Goal: Task Accomplishment & Management: Use online tool/utility

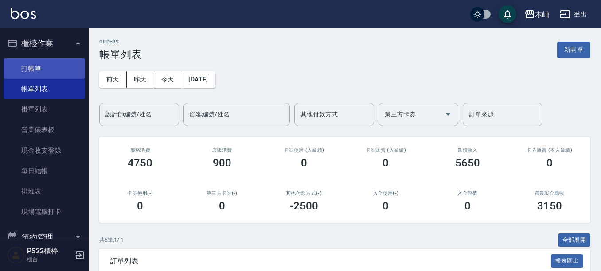
click at [41, 67] on link "打帳單" at bounding box center [45, 69] width 82 height 20
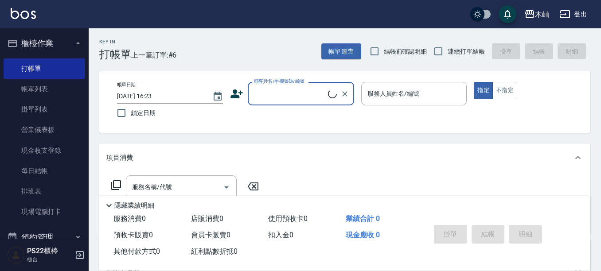
click at [291, 97] on input "顧客姓名/手機號碼/編號" at bounding box center [290, 94] width 76 height 16
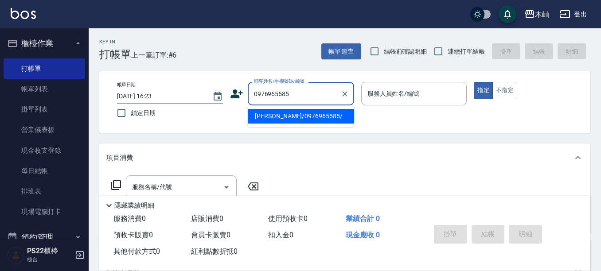
type input "[PERSON_NAME]/0976965585/"
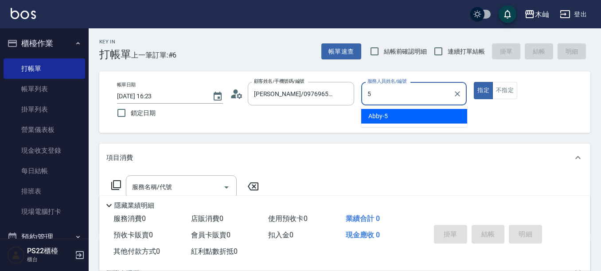
type input "Abby-5"
type button "true"
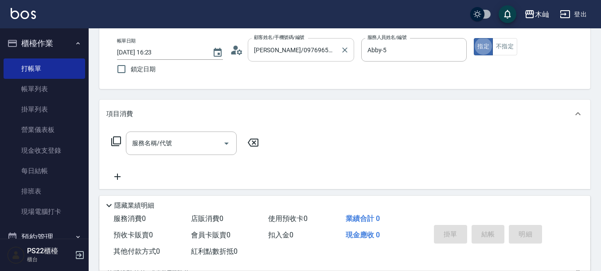
scroll to position [44, 0]
click at [194, 132] on div "服務名稱/代號 服務名稱/代號" at bounding box center [344, 158] width 491 height 61
click at [169, 141] on div "服務名稱/代號 服務名稱/代號" at bounding box center [181, 143] width 111 height 24
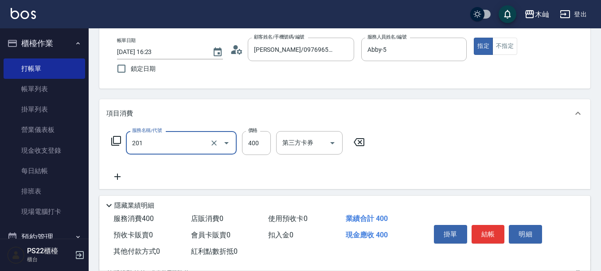
type input "洗剪(201)"
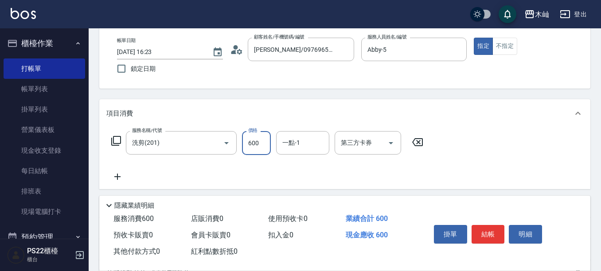
type input "600"
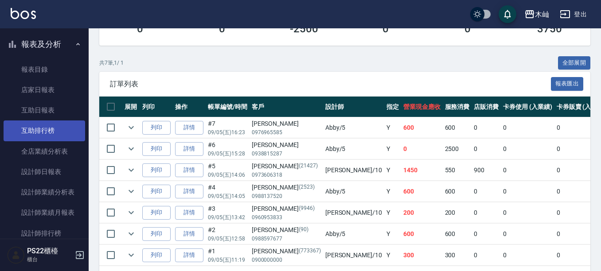
scroll to position [222, 0]
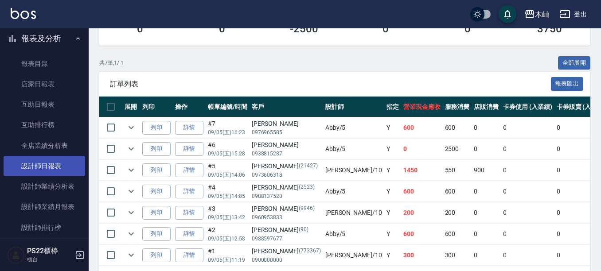
click at [59, 169] on link "設計師日報表" at bounding box center [45, 166] width 82 height 20
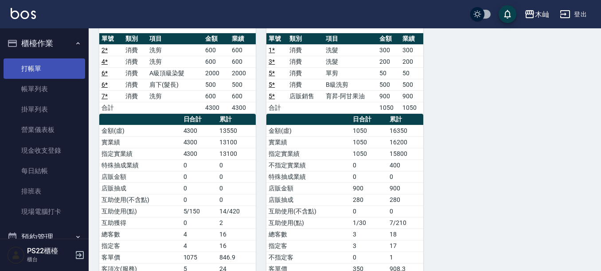
click at [58, 75] on link "打帳單" at bounding box center [45, 69] width 82 height 20
